Goal: Register for event/course

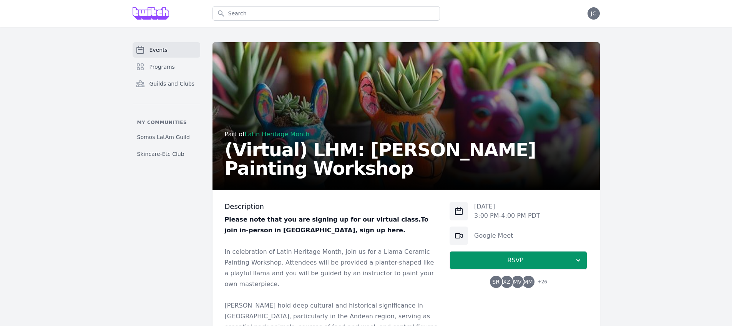
click at [365, 244] on p at bounding box center [331, 241] width 213 height 11
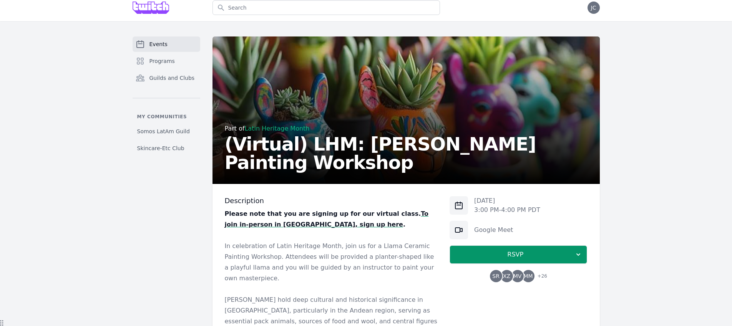
scroll to position [9, 0]
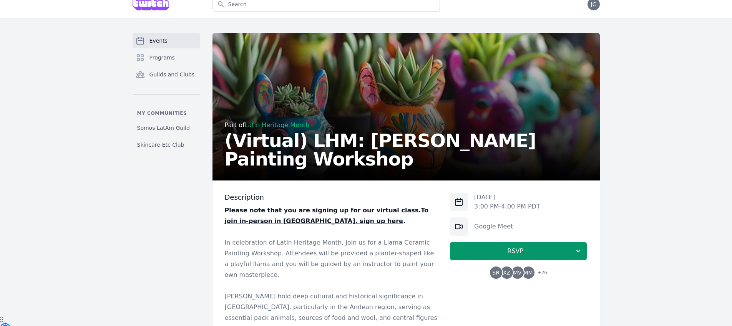
click at [339, 228] on p at bounding box center [331, 232] width 213 height 11
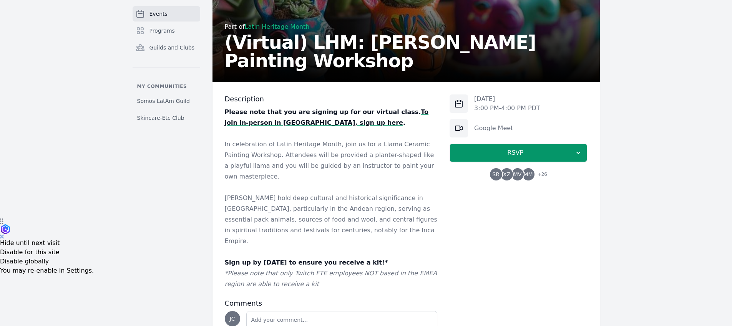
scroll to position [150, 0]
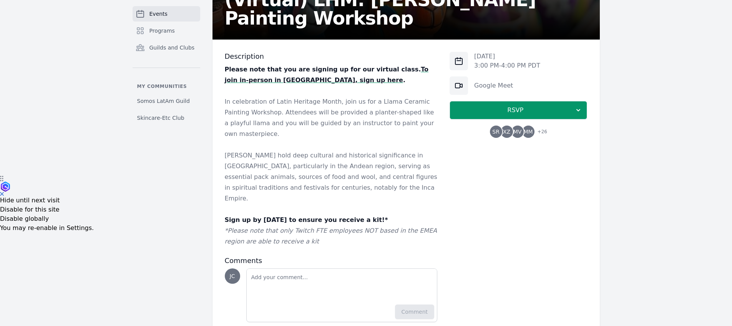
click at [337, 226] on p "*Please note that only Twitch FTE employees NOT based in the EMEA region are ab…" at bounding box center [331, 237] width 213 height 22
click at [330, 226] on p "*Please note that only Twitch FTE employees NOT based in the EMEA region are ab…" at bounding box center [331, 237] width 213 height 22
click at [326, 226] on p "*Please note that only Twitch FTE employees NOT based in the EMEA region are ab…" at bounding box center [331, 237] width 213 height 22
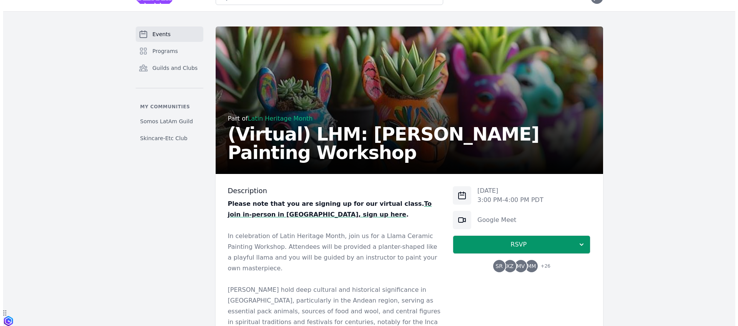
scroll to position [0, 0]
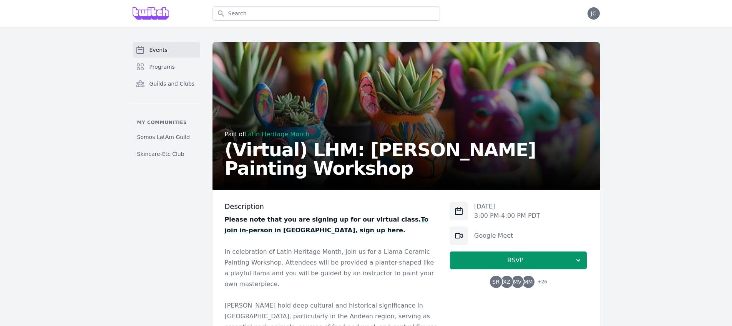
click at [306, 231] on p "Please note that you are signing up for our virtual class. To join in-person in…" at bounding box center [331, 225] width 213 height 22
click at [337, 205] on h3 "Description" at bounding box center [331, 206] width 213 height 9
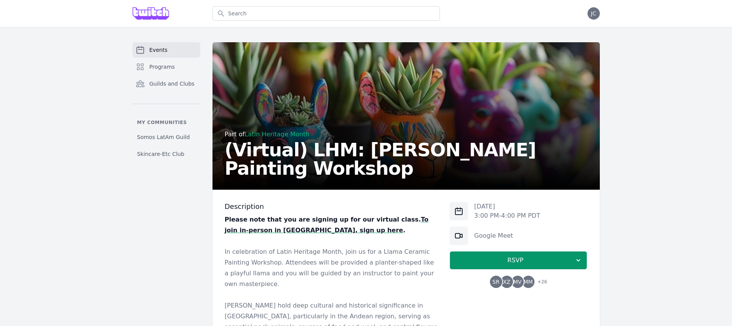
click at [312, 214] on p "Please note that you are signing up for our virtual class. To join in-person in…" at bounding box center [331, 225] width 213 height 22
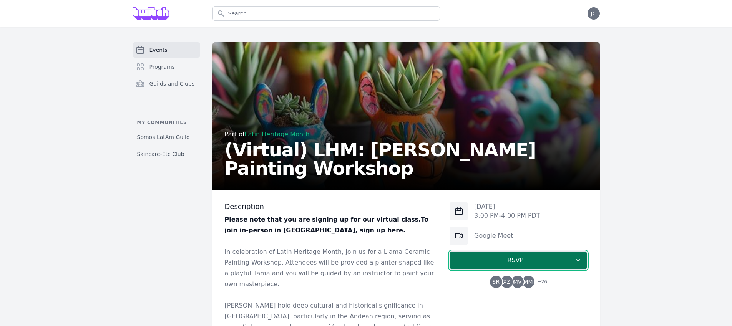
click at [504, 263] on span "RSVP" at bounding box center [515, 260] width 118 height 9
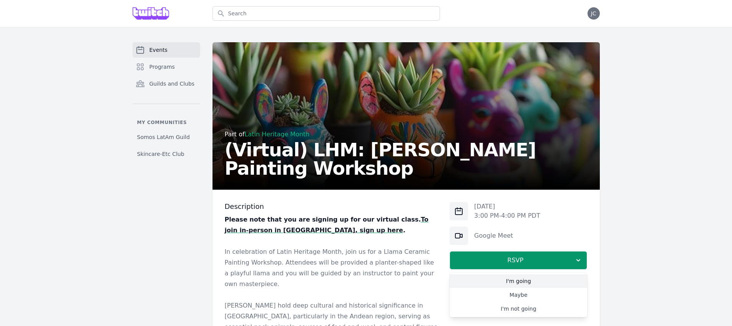
click at [506, 286] on link "I'm going" at bounding box center [519, 281] width 138 height 14
click at [504, 280] on span "XZ" at bounding box center [506, 281] width 7 height 5
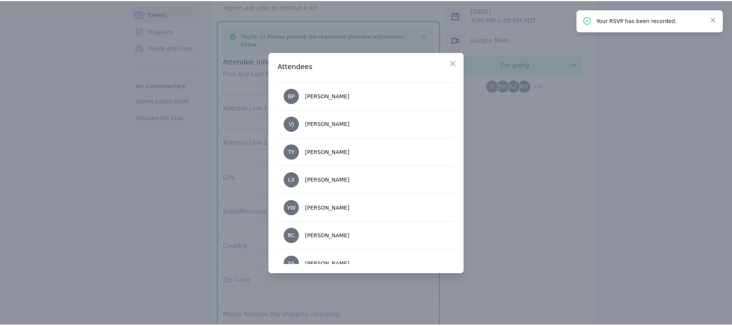
scroll to position [681, 0]
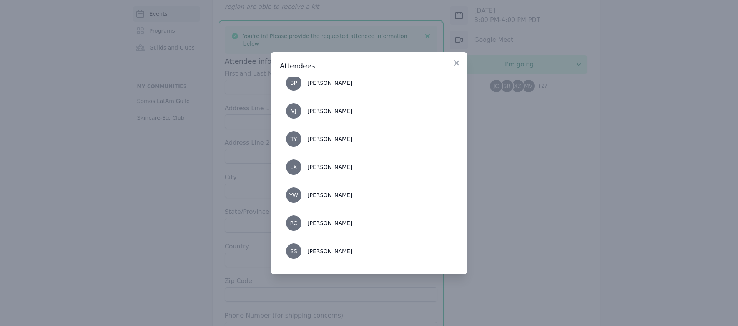
click at [480, 211] on div at bounding box center [369, 163] width 738 height 326
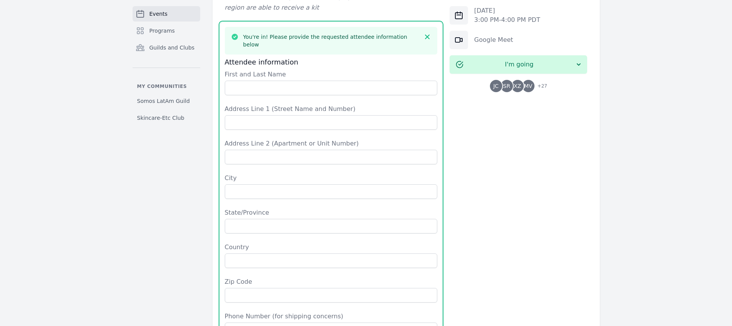
scroll to position [374, 0]
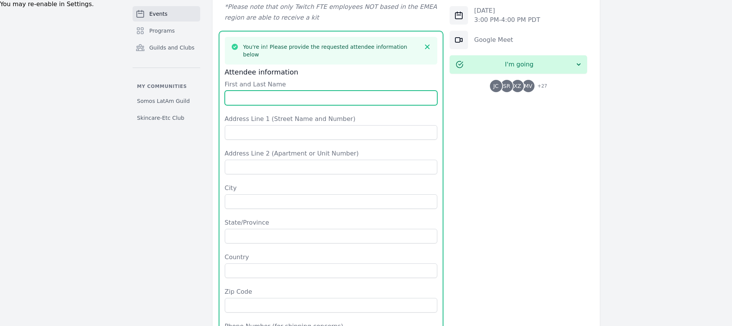
click at [332, 91] on input "First and Last Name" at bounding box center [331, 98] width 213 height 15
type input "[PERSON_NAME]"
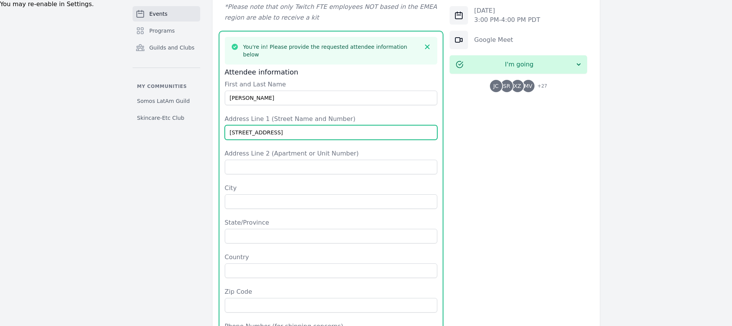
type input "[STREET_ADDRESS]"
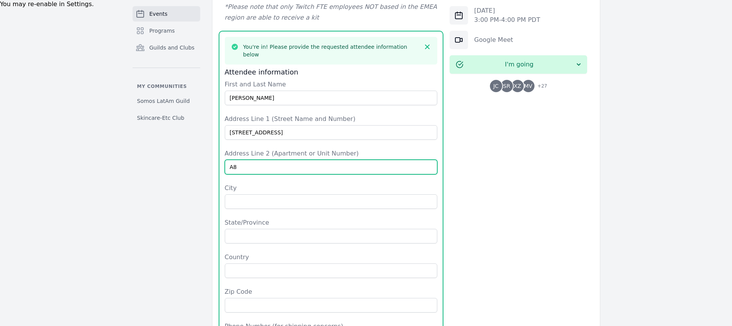
type input "A8"
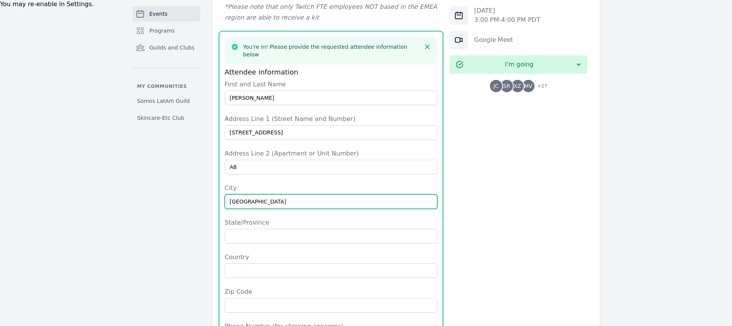
type input "[GEOGRAPHIC_DATA]"
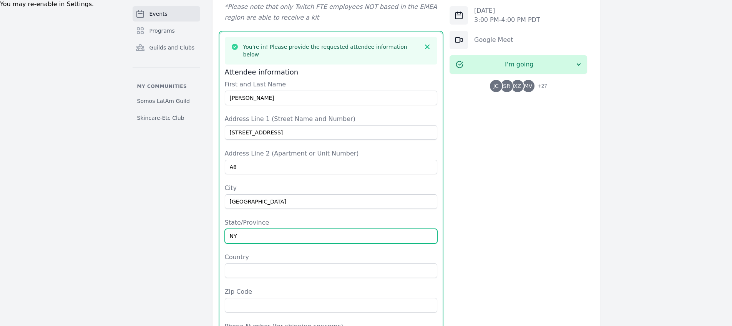
type input "NY"
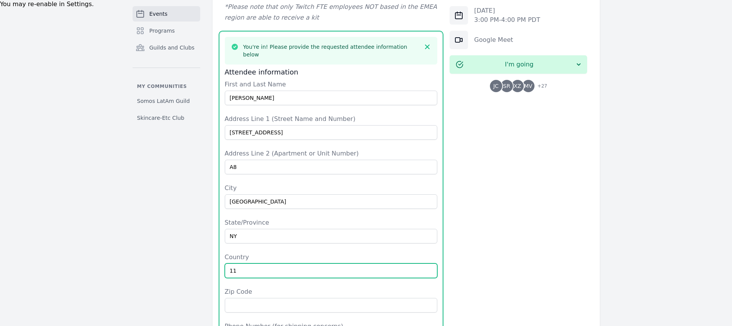
type input "1"
type input "[GEOGRAPHIC_DATA]"
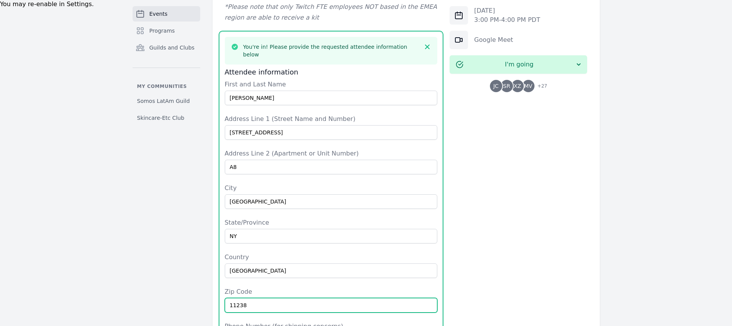
type input "11238"
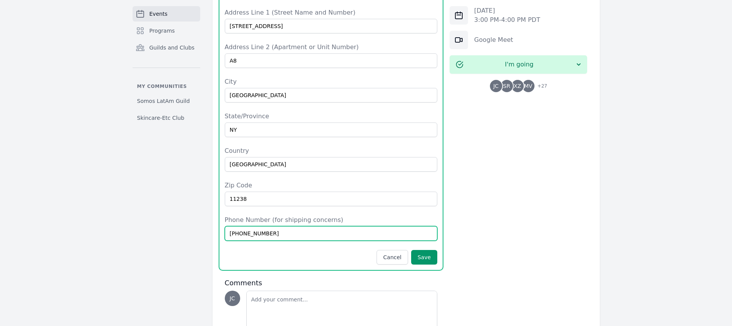
scroll to position [498, 0]
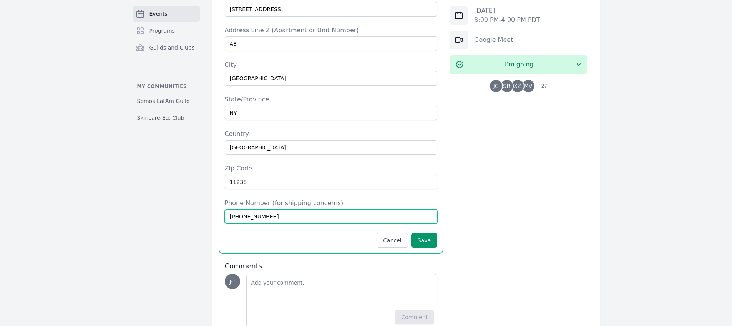
type input "[PHONE_NUMBER]"
click at [333, 262] on h3 "Comments" at bounding box center [331, 266] width 213 height 9
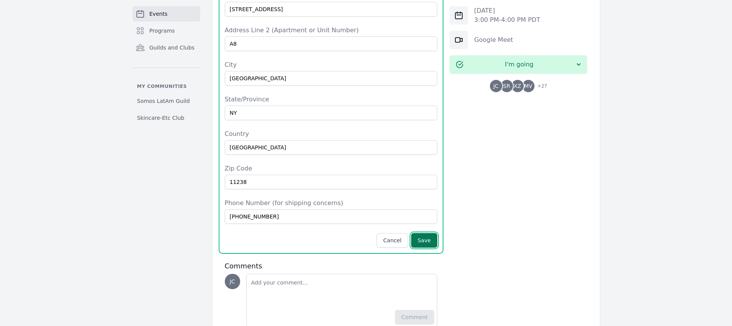
click at [421, 233] on button "Save" at bounding box center [424, 240] width 26 height 15
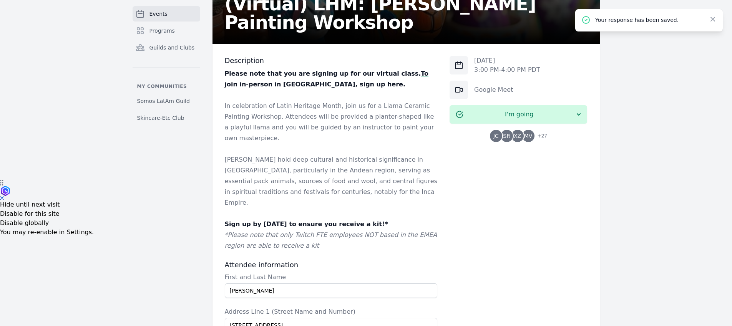
scroll to position [0, 0]
